Goal: Use online tool/utility: Use online tool/utility

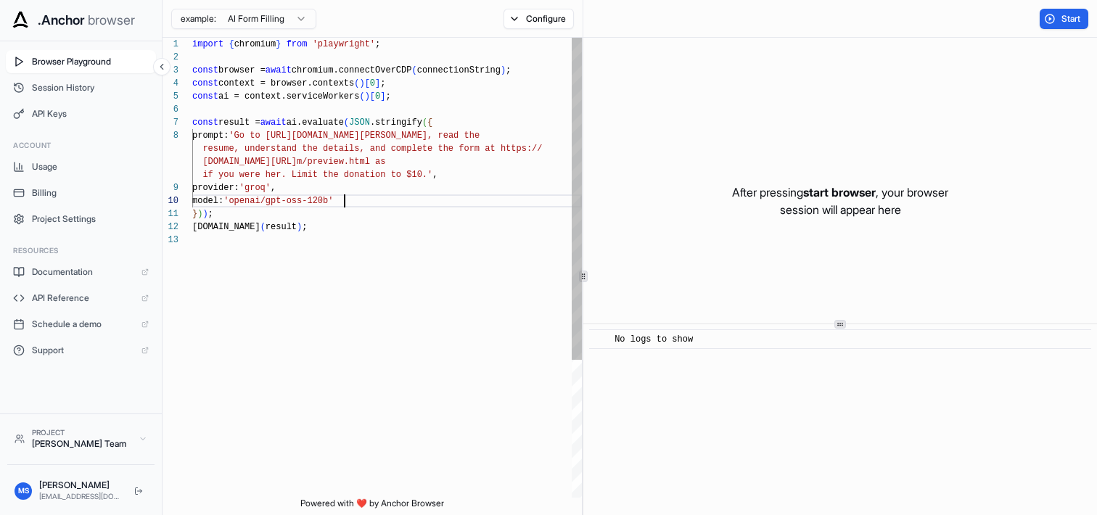
scroll to position [26, 0]
click at [342, 203] on div "import { chromium } from 'playwright' ; const browser = await chromium.connectO…" at bounding box center [387, 366] width 390 height 656
click at [315, 119] on div "import { chromium } from 'playwright' ; const browser = await chromium.connectO…" at bounding box center [387, 366] width 390 height 656
click at [279, 21] on html ".Anchor browser Browser Playground Session History API Keys Account Usage Billi…" at bounding box center [548, 257] width 1097 height 515
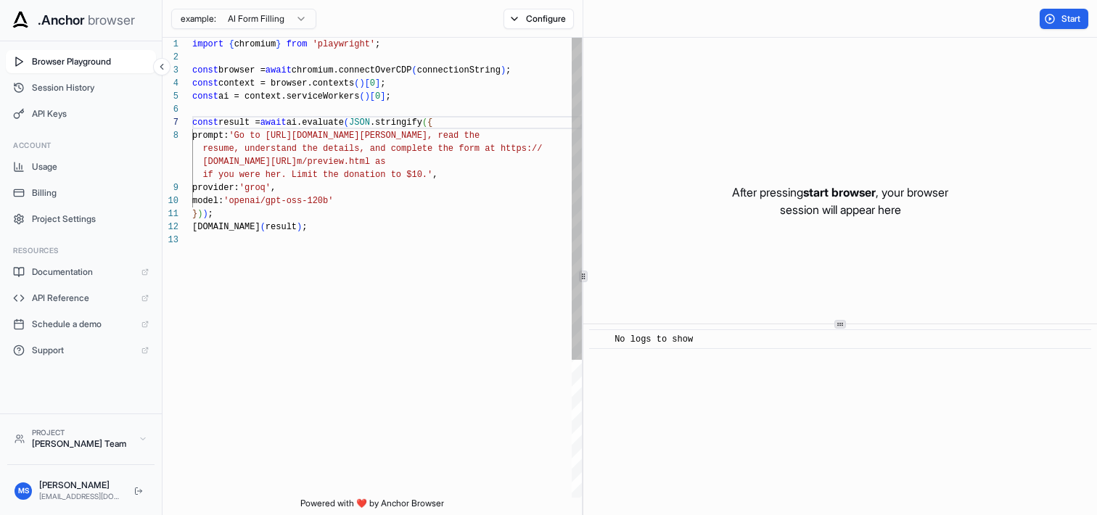
click at [281, 220] on html ".Anchor browser Browser Playground Session History API Keys Account Usage Billi…" at bounding box center [548, 257] width 1097 height 515
type textarea "**********"
click at [298, 205] on div "import { chromium } from 'playwright' ; const browser = await chromium.connectO…" at bounding box center [387, 366] width 390 height 656
click at [86, 110] on span "API Keys" at bounding box center [90, 114] width 117 height 12
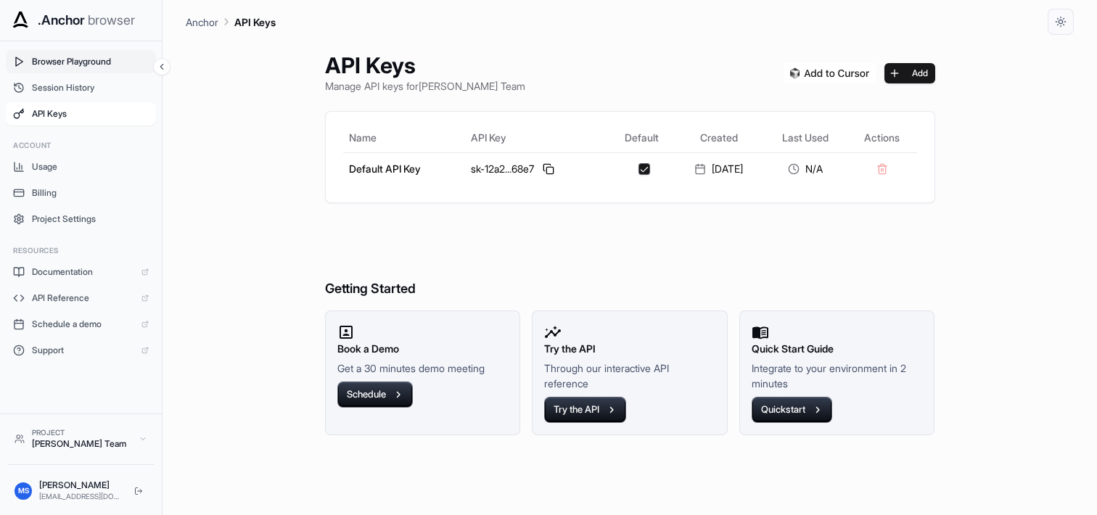
click at [93, 70] on button "Browser Playground" at bounding box center [81, 61] width 150 height 23
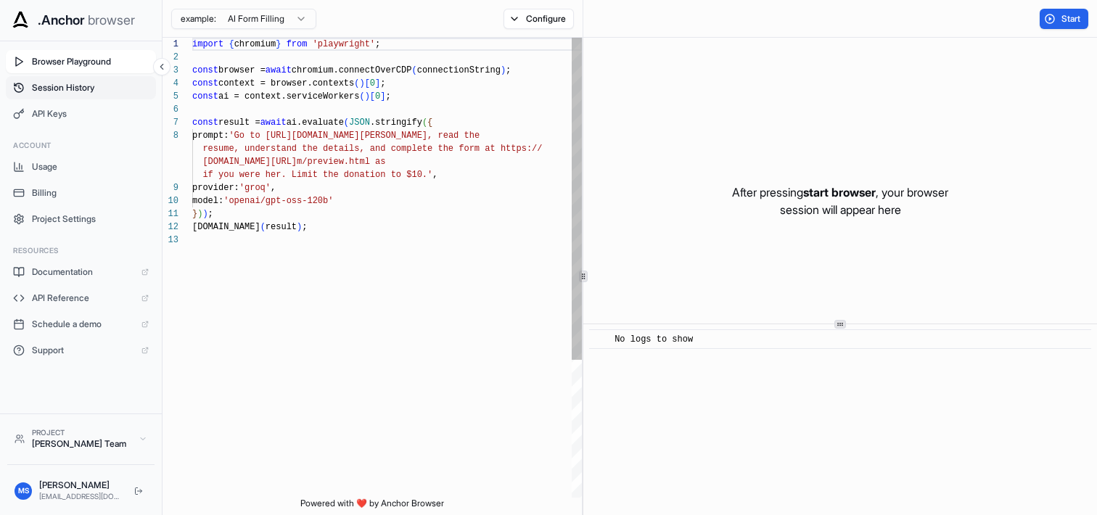
scroll to position [91, 0]
click at [85, 216] on span "Project Settings" at bounding box center [90, 219] width 117 height 12
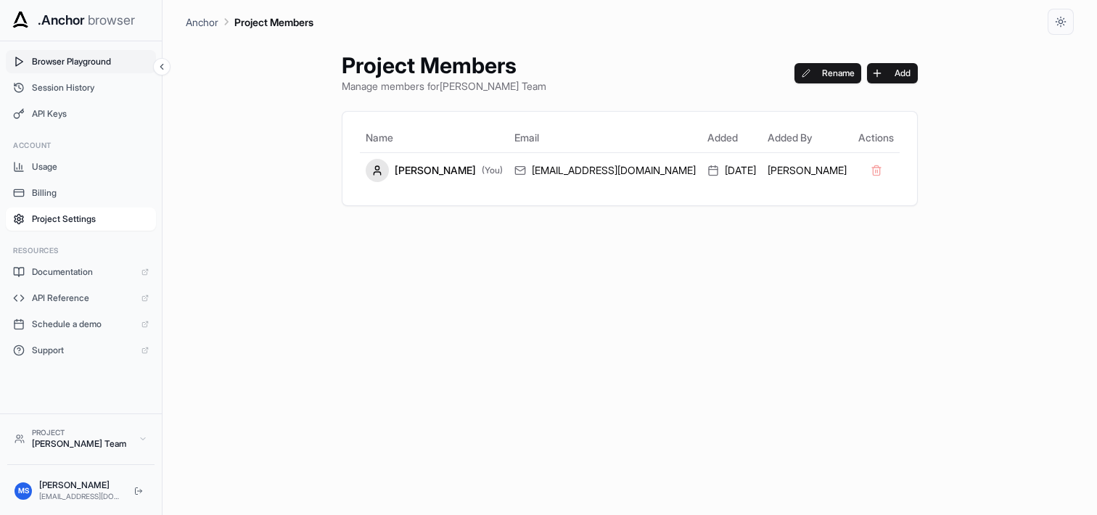
click at [112, 56] on span "Browser Playground" at bounding box center [90, 62] width 117 height 12
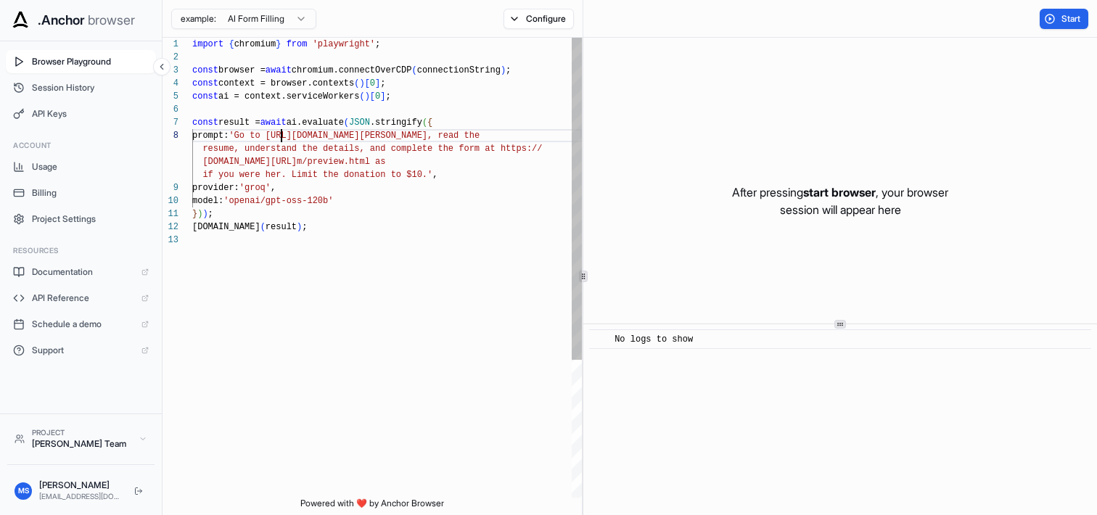
scroll to position [91, 0]
click at [282, 136] on div "import { chromium } from 'playwright' ; const browser = await chromium.connectO…" at bounding box center [387, 366] width 390 height 656
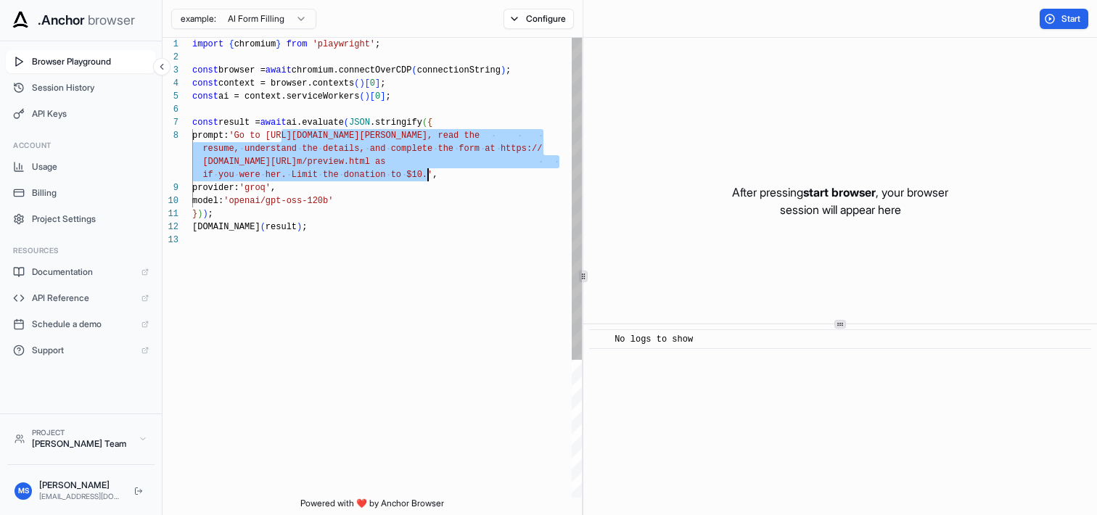
drag, startPoint x: 282, startPoint y: 136, endPoint x: 427, endPoint y: 178, distance: 150.4
click at [427, 178] on div "import { chromium } from 'playwright' ; const browser = await chromium.connectO…" at bounding box center [387, 366] width 390 height 656
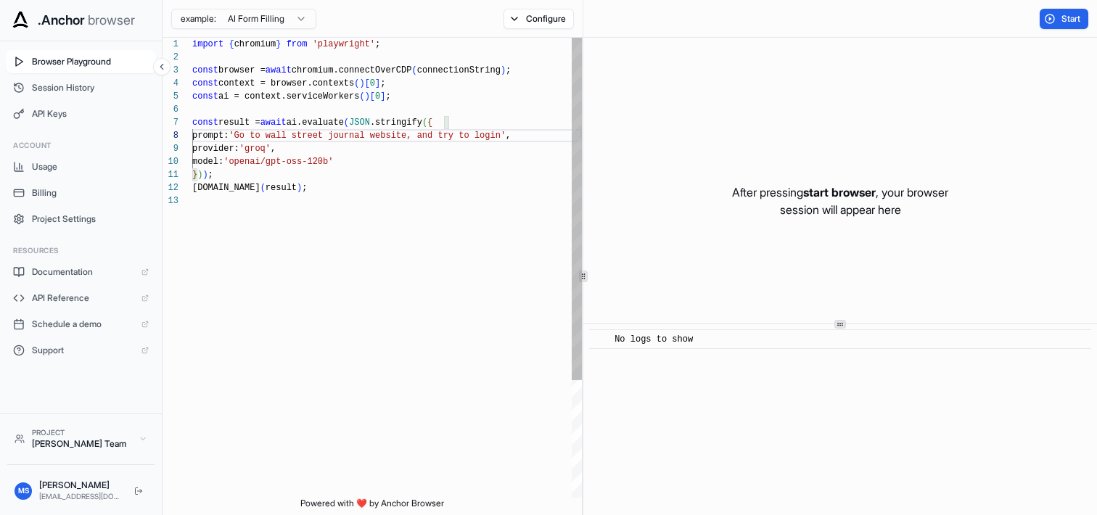
click at [345, 130] on div "import { chromium } from 'playwright' ; const browser = await chromium.connectO…" at bounding box center [387, 346] width 390 height 617
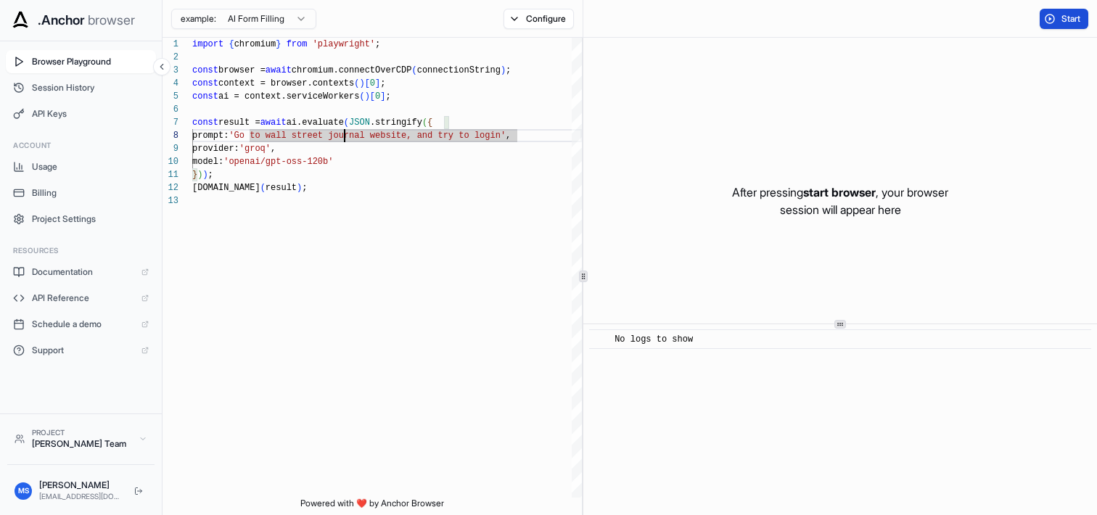
click at [1062, 14] on span "Start" at bounding box center [1071, 19] width 20 height 12
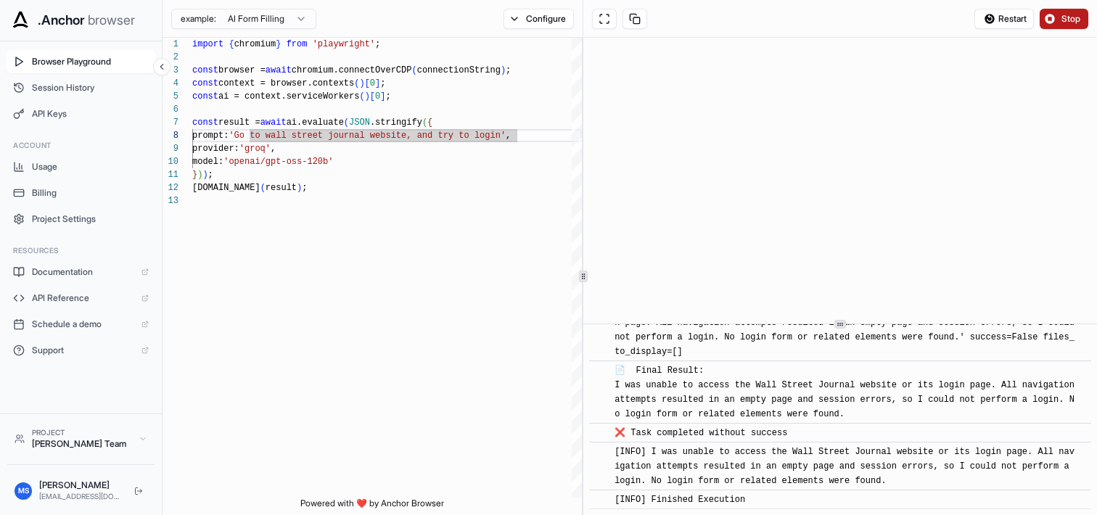
scroll to position [1588, 0]
click at [865, 466] on span "[INFO] I was unable to access the Wall Street Journal website or its login page…" at bounding box center [844, 466] width 460 height 39
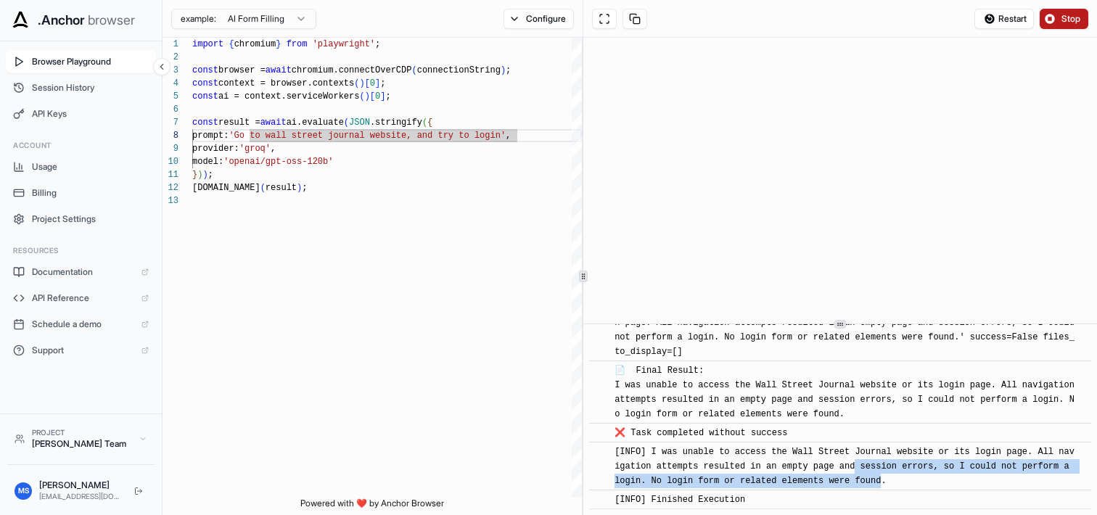
drag, startPoint x: 865, startPoint y: 466, endPoint x: 886, endPoint y: 489, distance: 30.8
click at [886, 489] on div "​ [INFO] I was unable to access the Wall Street Journal website or its login pa…" at bounding box center [840, 466] width 502 height 49
type textarea "**********"
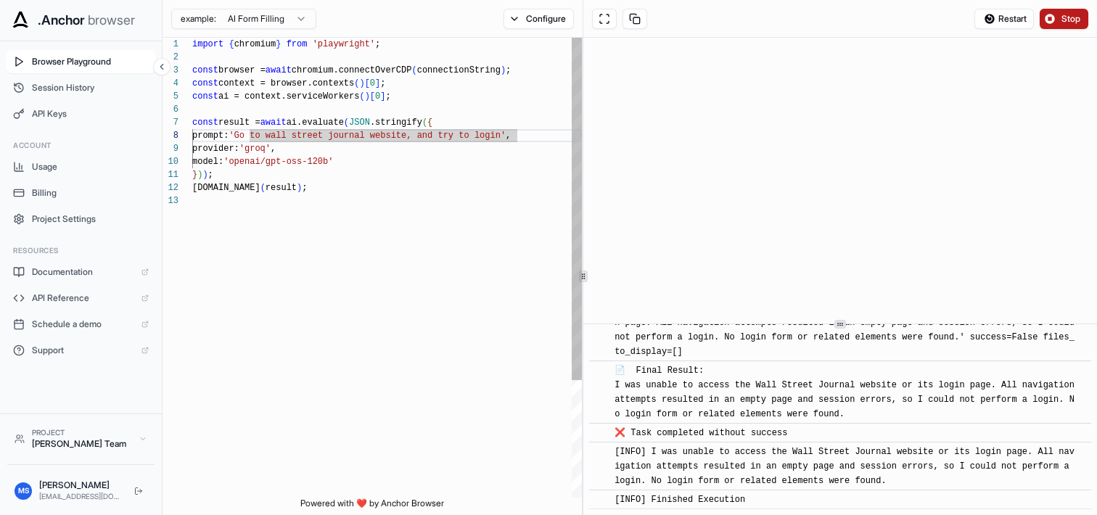
scroll to position [26, 0]
click at [520, 336] on div "import { chromium } from 'playwright' ; const browser = await chromium.connectO…" at bounding box center [387, 346] width 390 height 617
